Goal: Task Accomplishment & Management: Manage account settings

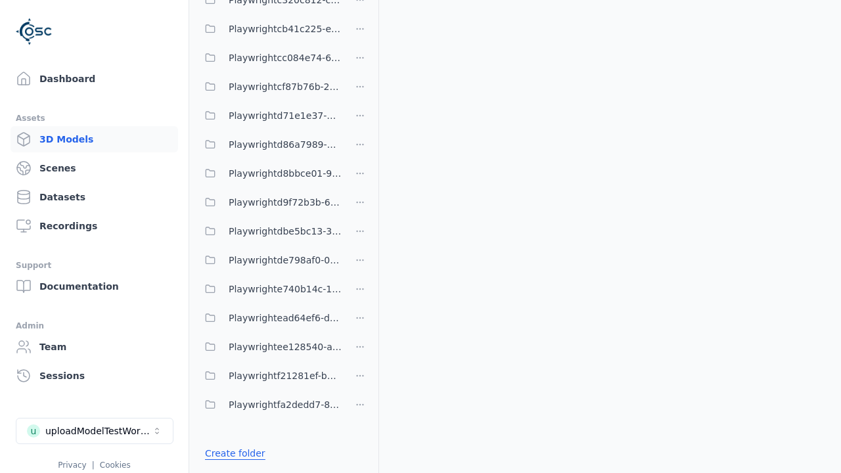
click at [231, 454] on link "Create folder" at bounding box center [235, 453] width 60 height 13
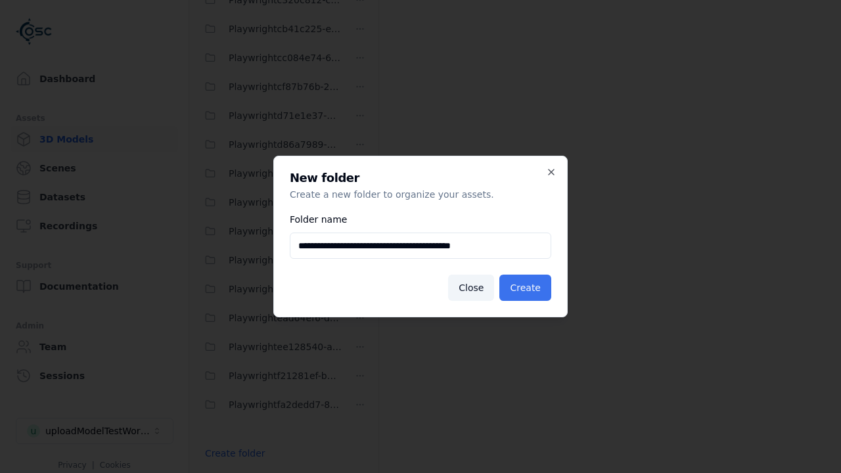
type input "**********"
click at [527, 288] on button "Create" at bounding box center [526, 288] width 52 height 26
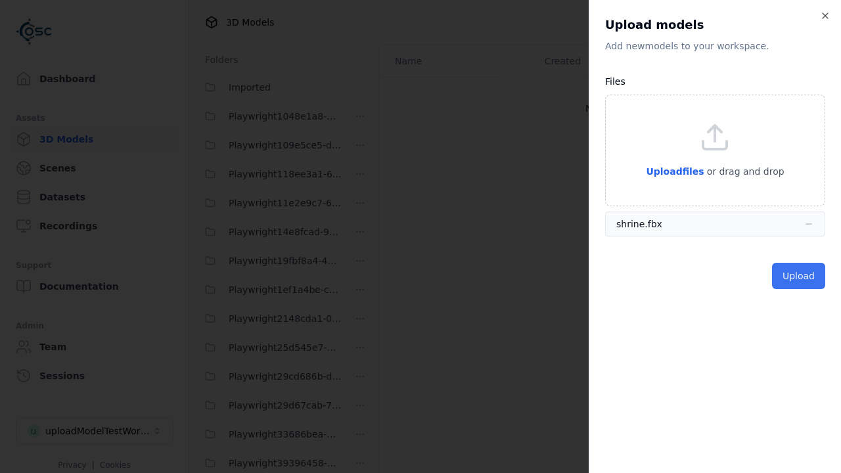
click at [800, 276] on button "Upload" at bounding box center [798, 276] width 53 height 26
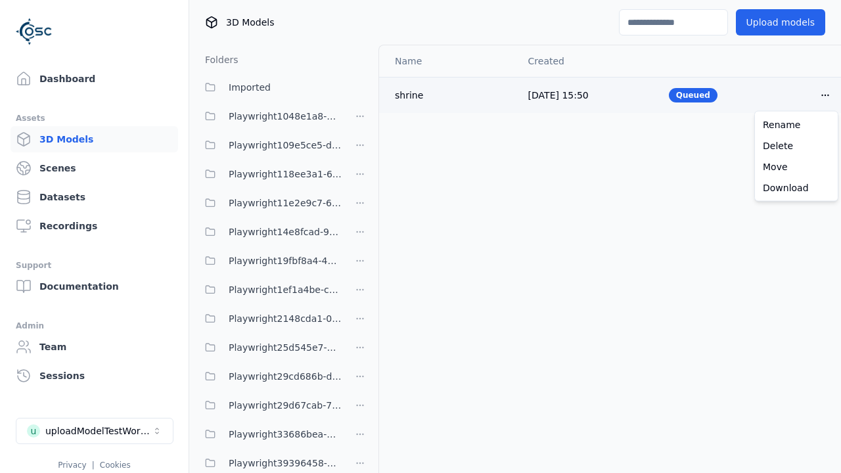
click at [826, 95] on html "Support Dashboard Assets 3D Models Scenes Datasets Recordings Support Documenta…" at bounding box center [420, 236] width 841 height 473
click at [797, 145] on div "Delete" at bounding box center [797, 145] width 78 height 21
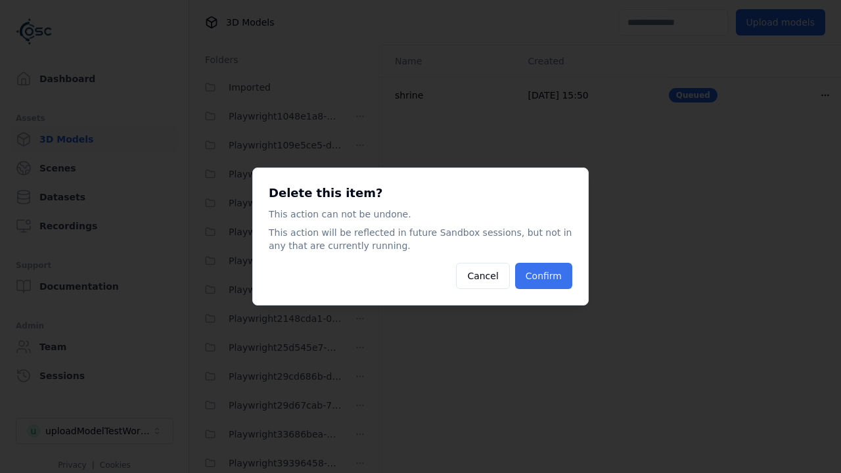
click at [546, 276] on button "Confirm" at bounding box center [543, 276] width 57 height 26
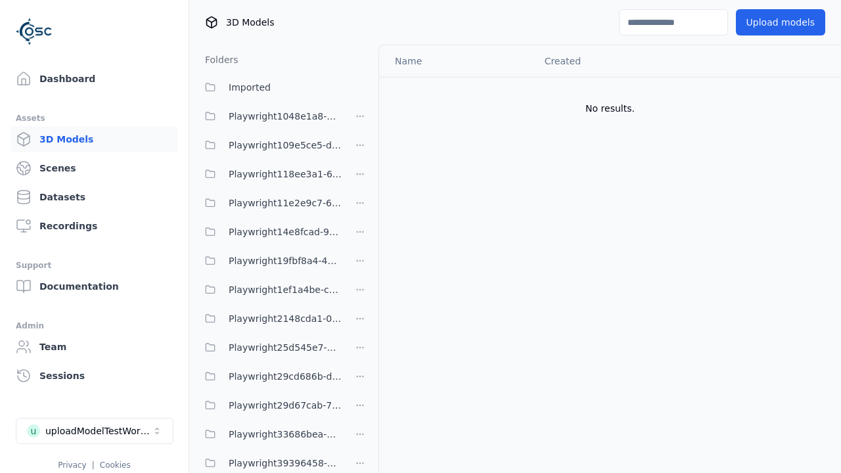
scroll to position [1586, 0]
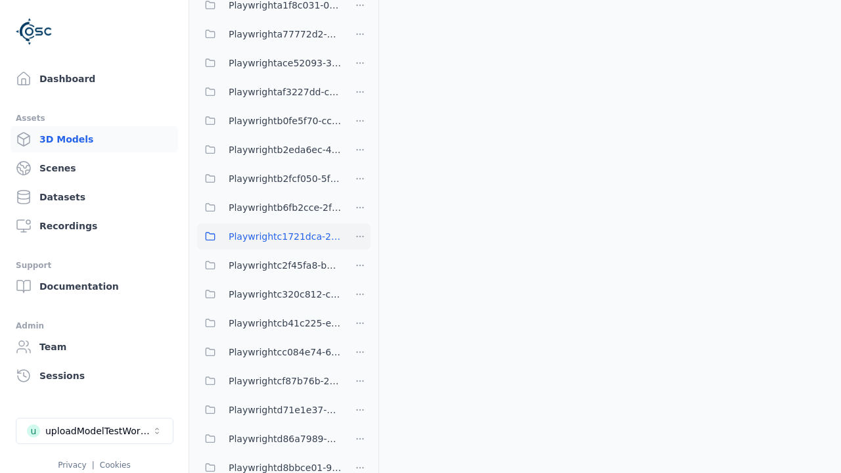
click at [360, 237] on html "Support Dashboard Assets 3D Models Scenes Datasets Recordings Support Documenta…" at bounding box center [420, 236] width 841 height 473
